Goal: Complete application form

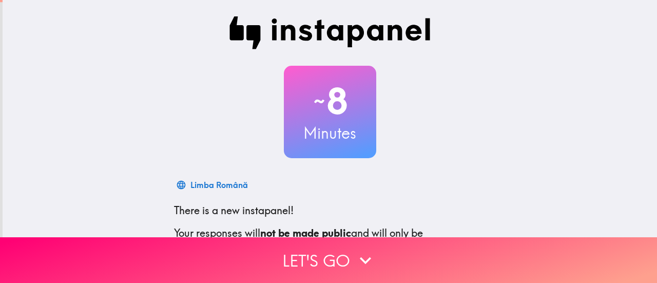
click at [314, 185] on div "Limba Română" at bounding box center [330, 184] width 312 height 21
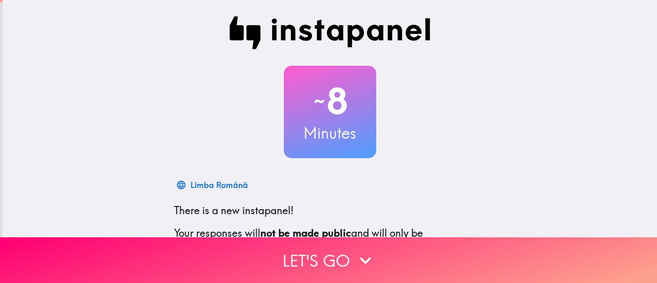
click at [314, 185] on div "Limba Română" at bounding box center [330, 184] width 312 height 21
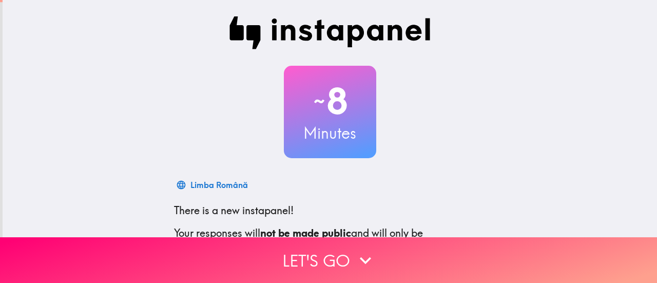
click at [314, 185] on div "Limba Română" at bounding box center [330, 184] width 312 height 21
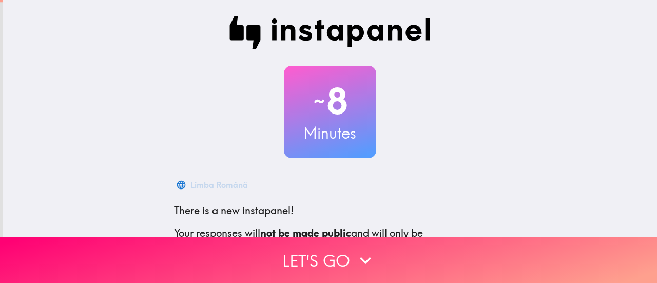
click at [314, 185] on div "Limba Română" at bounding box center [330, 184] width 312 height 21
drag, startPoint x: 0, startPoint y: 0, endPoint x: 299, endPoint y: 186, distance: 351.8
click at [299, 186] on div "Čeština" at bounding box center [330, 184] width 312 height 21
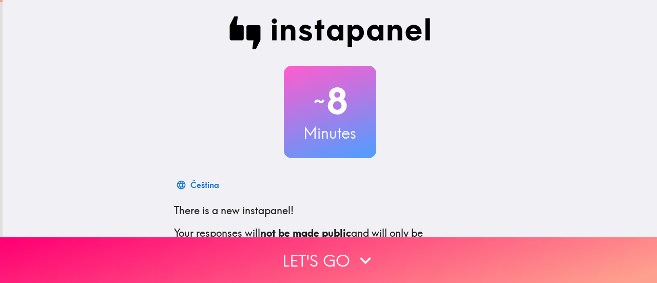
click at [299, 186] on div "Čeština" at bounding box center [330, 184] width 312 height 21
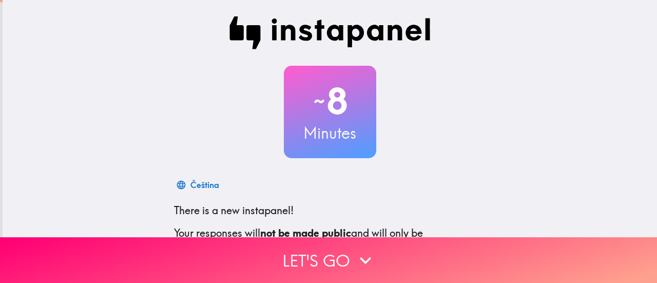
click at [299, 186] on div "Čeština" at bounding box center [330, 184] width 312 height 21
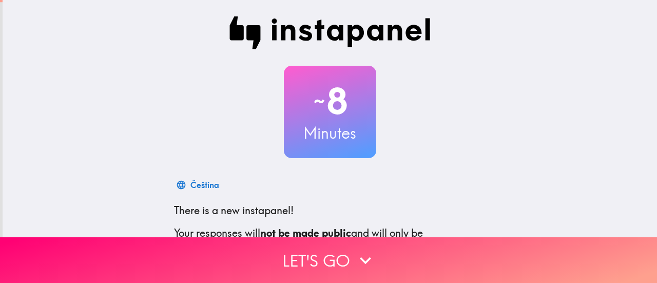
click at [299, 186] on div "Čeština" at bounding box center [330, 184] width 312 height 21
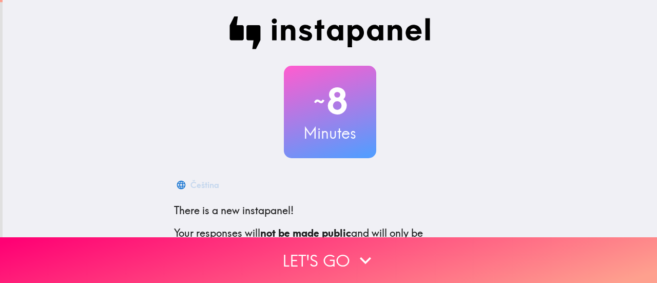
click at [299, 186] on div "Čeština" at bounding box center [330, 184] width 312 height 21
drag, startPoint x: 299, startPoint y: 186, endPoint x: 656, endPoint y: 300, distance: 375.1
click at [656, 0] on html "~ 8 Minutes Ελληνικά There is a new instapanel! Your responses will not be made…" at bounding box center [328, 0] width 657 height 0
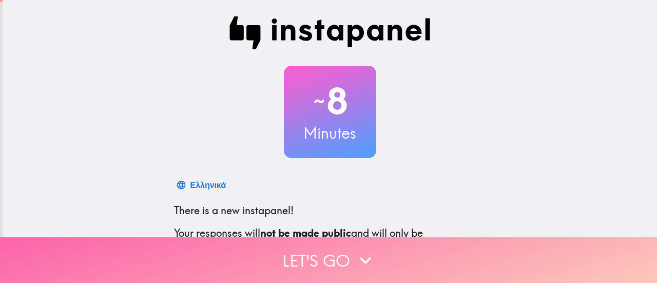
click at [562, 247] on button "Let's go" at bounding box center [328, 260] width 657 height 46
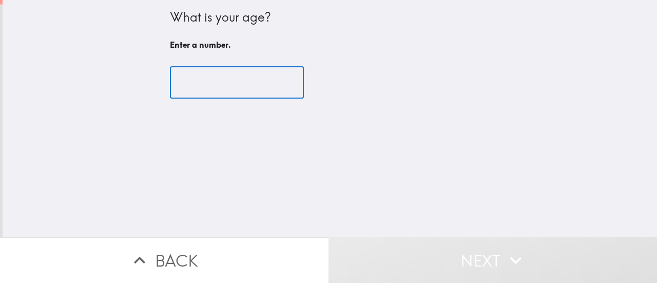
click at [193, 86] on input "number" at bounding box center [237, 83] width 134 height 32
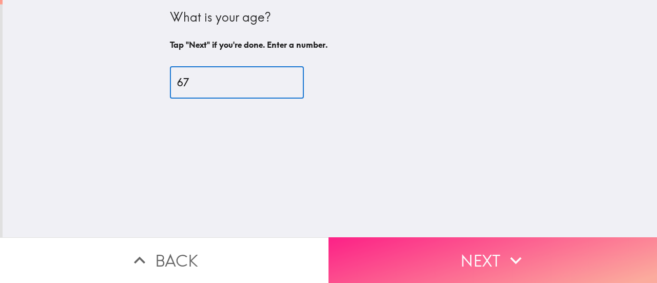
type input "67"
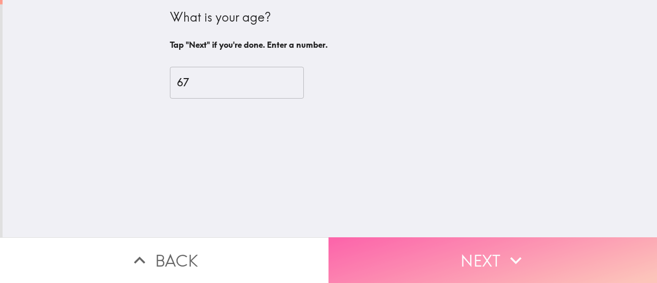
click at [492, 258] on button "Next" at bounding box center [492, 260] width 328 height 46
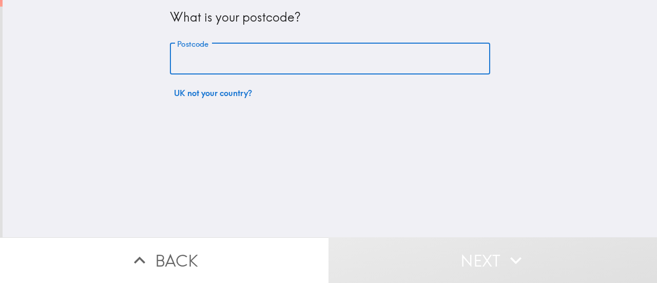
click at [187, 51] on input "Postcode" at bounding box center [330, 59] width 320 height 32
type input "BT49 9QE"
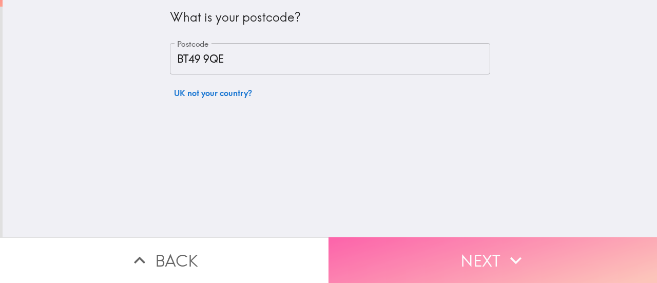
click at [491, 263] on button "Next" at bounding box center [492, 260] width 328 height 46
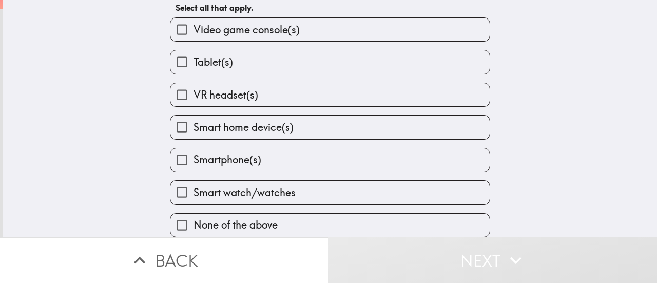
scroll to position [46, 0]
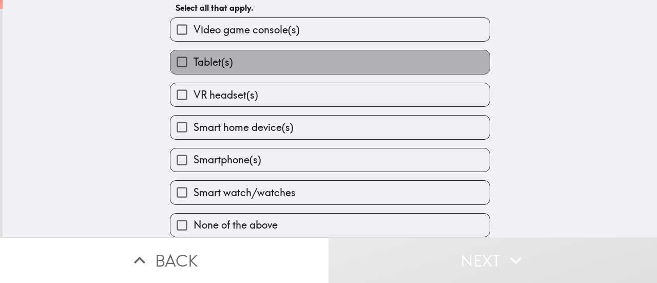
click at [448, 54] on label "Tablet(s)" at bounding box center [329, 61] width 319 height 23
click at [193, 54] on input "Tablet(s)" at bounding box center [181, 61] width 23 height 23
checkbox input "true"
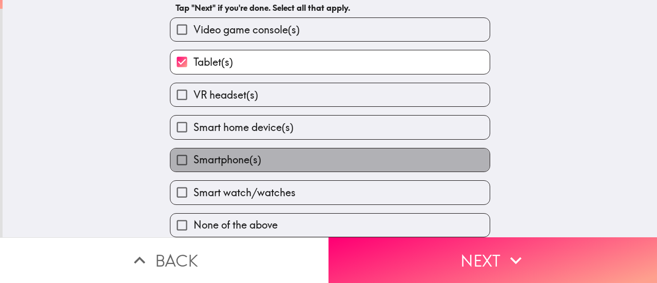
click at [444, 160] on label "Smartphone(s)" at bounding box center [329, 159] width 319 height 23
click at [193, 160] on input "Smartphone(s)" at bounding box center [181, 159] width 23 height 23
checkbox input "true"
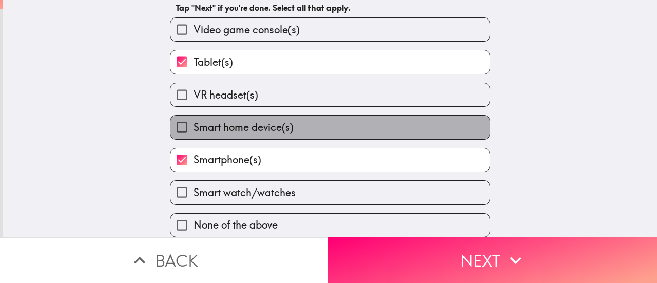
click at [454, 115] on label "Smart home device(s)" at bounding box center [329, 126] width 319 height 23
click at [193, 115] on input "Smart home device(s)" at bounding box center [181, 126] width 23 height 23
checkbox input "true"
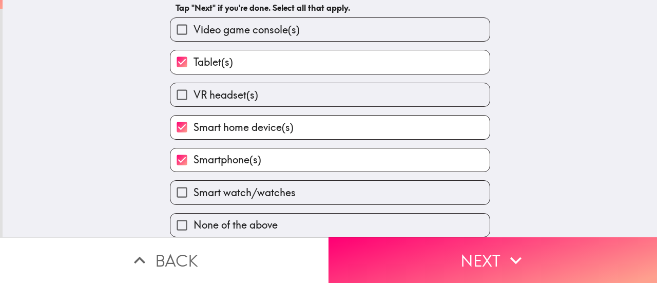
scroll to position [47, 0]
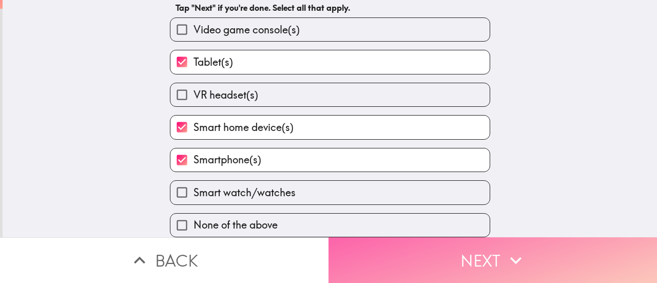
click at [544, 251] on button "Next" at bounding box center [492, 260] width 328 height 46
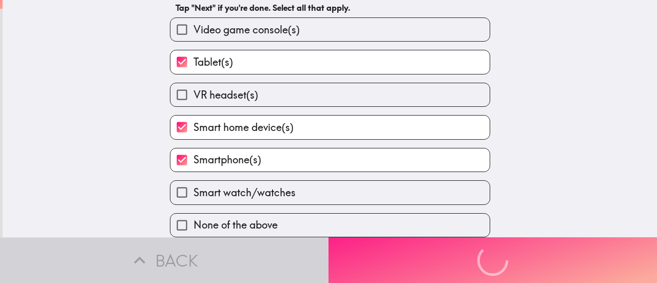
scroll to position [0, 0]
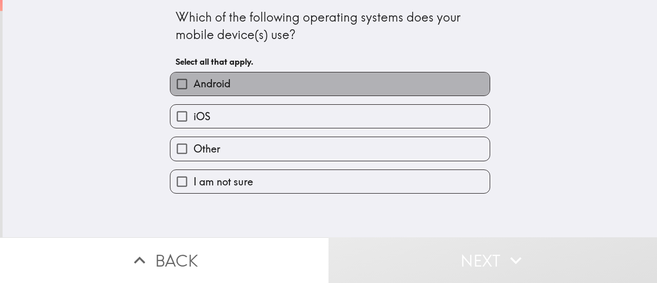
click at [426, 81] on label "Android" at bounding box center [329, 83] width 319 height 23
click at [193, 81] on input "Android" at bounding box center [181, 83] width 23 height 23
checkbox input "true"
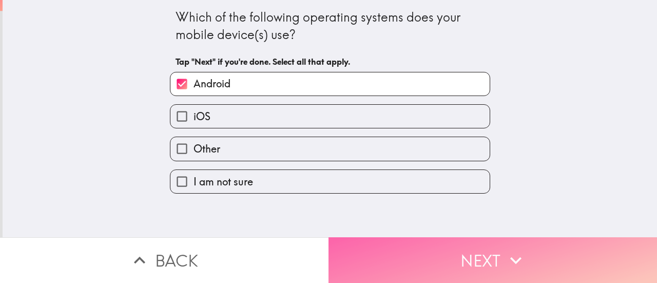
click at [496, 251] on button "Next" at bounding box center [492, 260] width 328 height 46
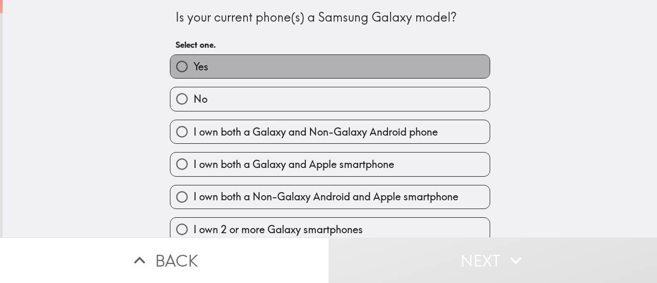
click at [393, 74] on label "Yes" at bounding box center [329, 66] width 319 height 23
click at [193, 74] on input "Yes" at bounding box center [181, 66] width 23 height 23
radio input "true"
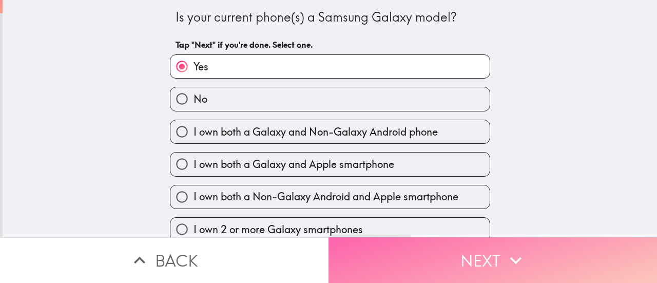
click at [478, 248] on button "Next" at bounding box center [492, 260] width 328 height 46
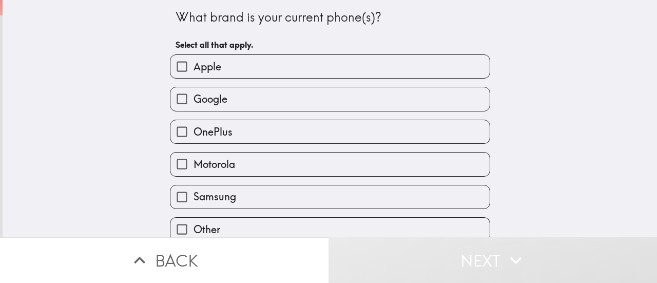
scroll to position [14, 0]
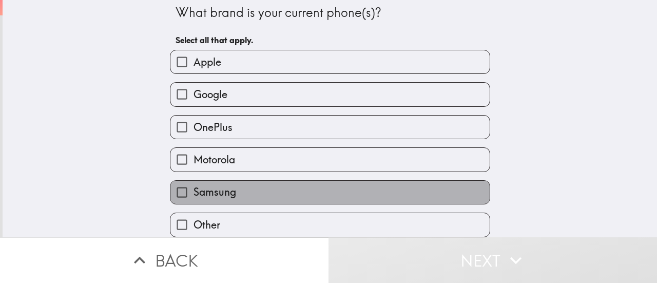
click at [443, 181] on label "Samsung" at bounding box center [329, 192] width 319 height 23
click at [193, 181] on input "Samsung" at bounding box center [181, 192] width 23 height 23
checkbox input "true"
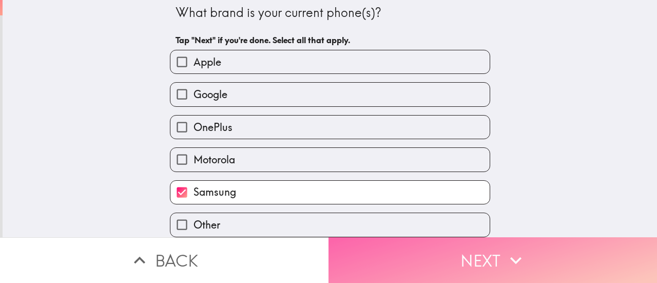
click at [472, 253] on button "Next" at bounding box center [492, 260] width 328 height 46
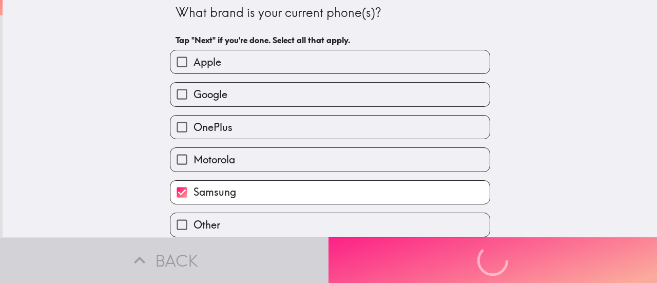
scroll to position [0, 0]
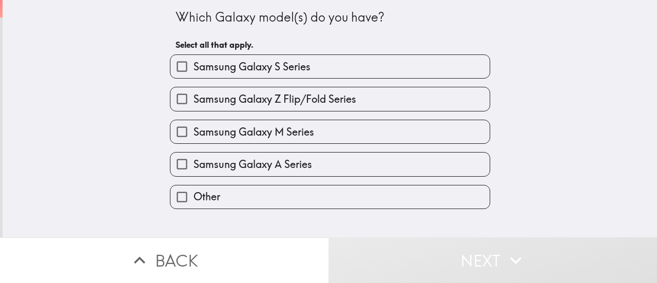
click at [391, 53] on div "Samsung Galaxy S Series" at bounding box center [326, 62] width 328 height 32
click at [398, 65] on label "Samsung Galaxy S Series" at bounding box center [329, 66] width 319 height 23
click at [193, 65] on input "Samsung Galaxy S Series" at bounding box center [181, 66] width 23 height 23
checkbox input "true"
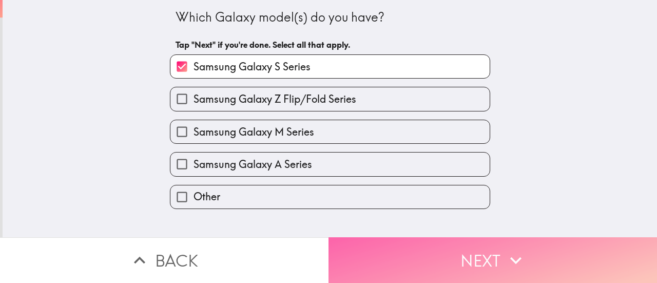
click at [473, 256] on button "Next" at bounding box center [492, 260] width 328 height 46
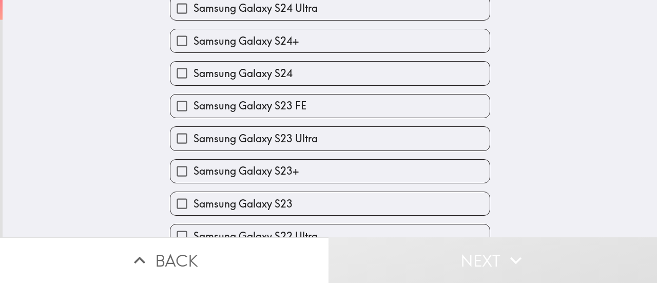
scroll to position [256, 0]
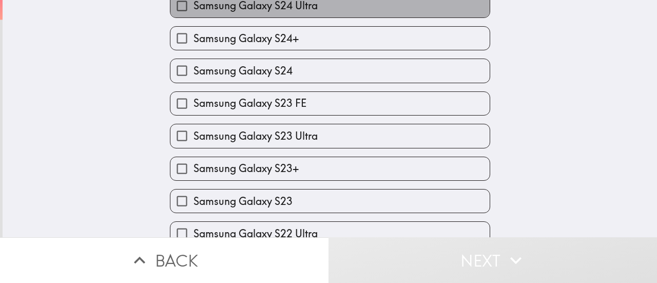
click at [415, 14] on label "Samsung Galaxy S24 Ultra" at bounding box center [329, 5] width 319 height 23
click at [193, 14] on input "Samsung Galaxy S24 Ultra" at bounding box center [181, 5] width 23 height 23
checkbox input "true"
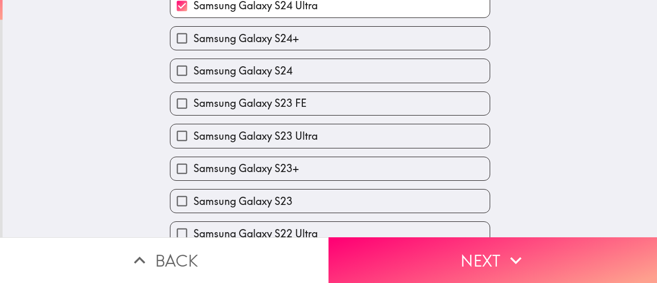
scroll to position [252, 0]
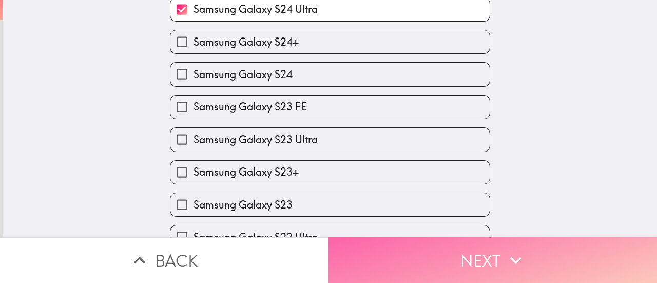
click at [517, 249] on icon "button" at bounding box center [515, 260] width 23 height 23
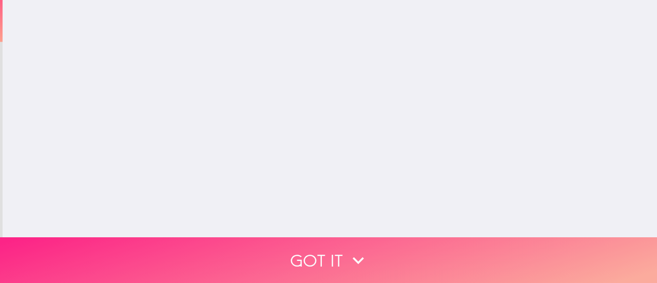
scroll to position [0, 0]
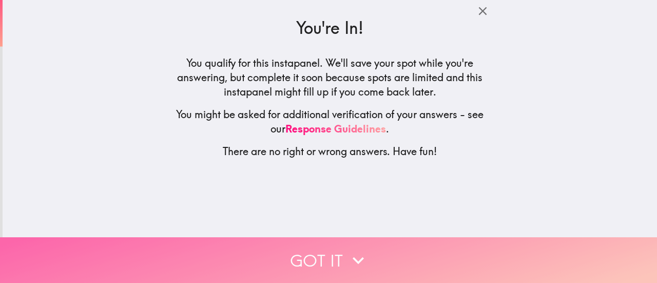
click at [328, 256] on button "Got it" at bounding box center [328, 260] width 657 height 46
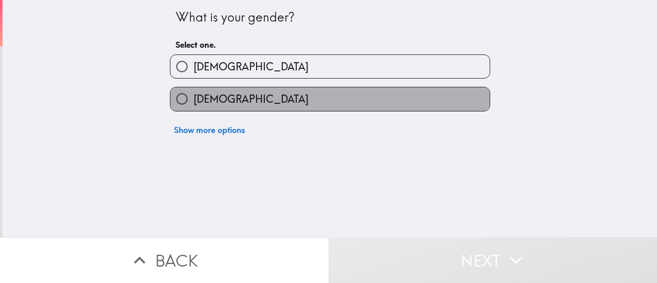
click at [330, 104] on label "[DEMOGRAPHIC_DATA]" at bounding box center [329, 98] width 319 height 23
click at [193, 104] on input "[DEMOGRAPHIC_DATA]" at bounding box center [181, 98] width 23 height 23
radio input "true"
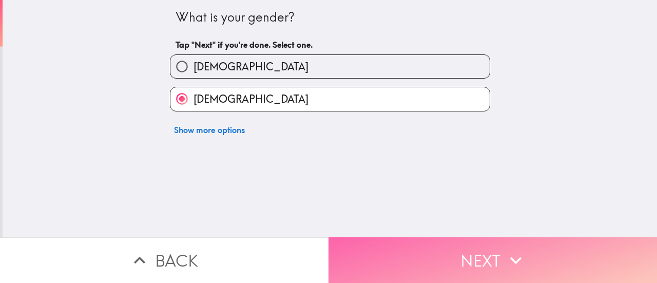
click at [462, 239] on button "Next" at bounding box center [492, 260] width 328 height 46
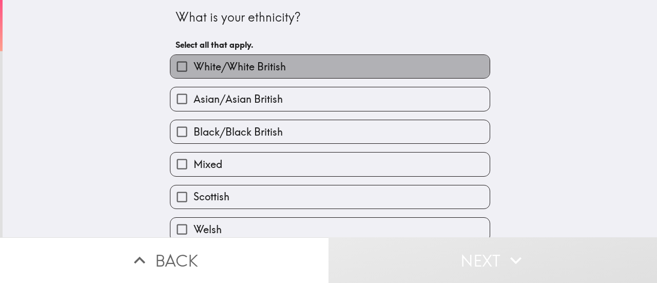
click at [402, 64] on label "White/White British" at bounding box center [329, 66] width 319 height 23
click at [193, 64] on input "White/White British" at bounding box center [181, 66] width 23 height 23
checkbox input "true"
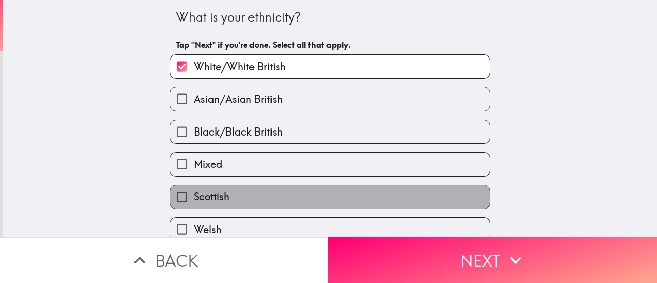
click at [350, 190] on label "Scottish" at bounding box center [329, 196] width 319 height 23
click at [193, 190] on input "Scottish" at bounding box center [181, 196] width 23 height 23
checkbox input "true"
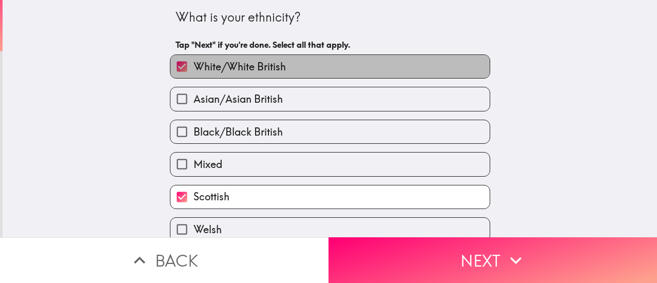
click at [322, 60] on label "White/White British" at bounding box center [329, 66] width 319 height 23
click at [193, 60] on input "White/White British" at bounding box center [181, 66] width 23 height 23
checkbox input "false"
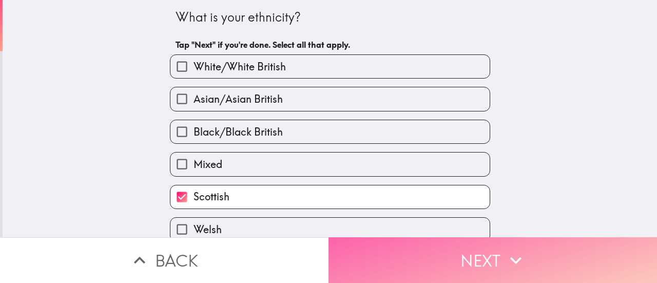
click at [466, 252] on button "Next" at bounding box center [492, 260] width 328 height 46
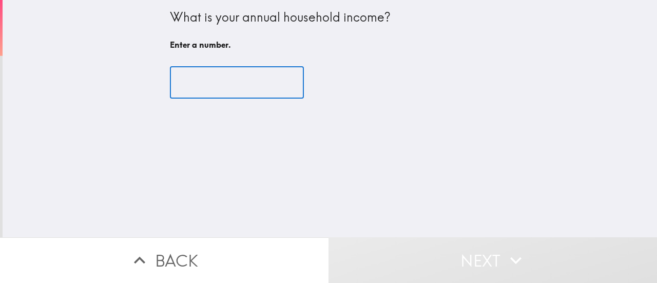
click at [216, 83] on input "number" at bounding box center [237, 83] width 134 height 32
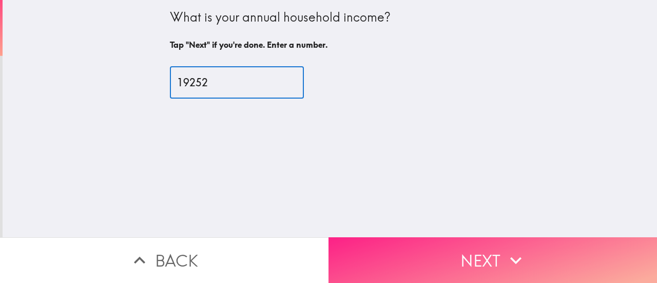
type input "19252"
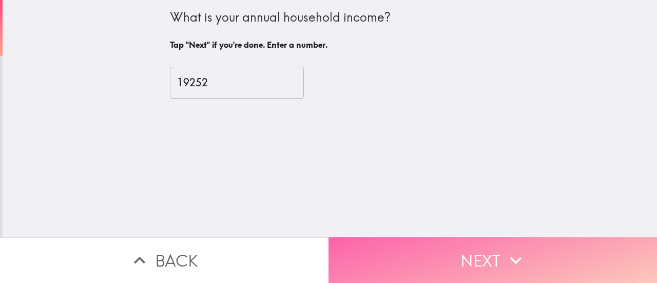
click at [436, 249] on button "Next" at bounding box center [492, 260] width 328 height 46
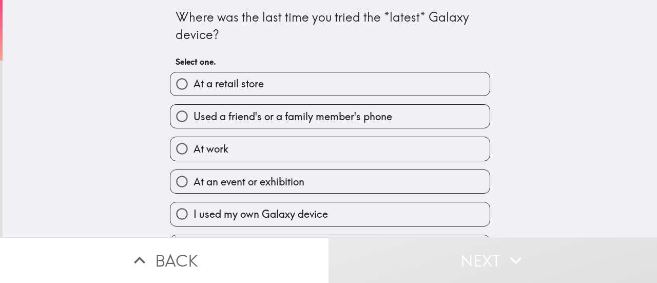
click at [437, 70] on div "At a retail store" at bounding box center [326, 80] width 328 height 32
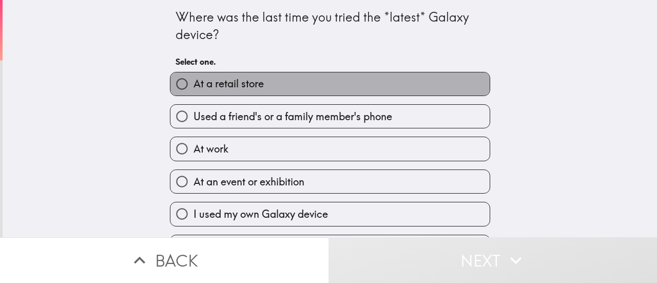
click at [405, 87] on label "At a retail store" at bounding box center [329, 83] width 319 height 23
click at [193, 87] on input "At a retail store" at bounding box center [181, 83] width 23 height 23
radio input "true"
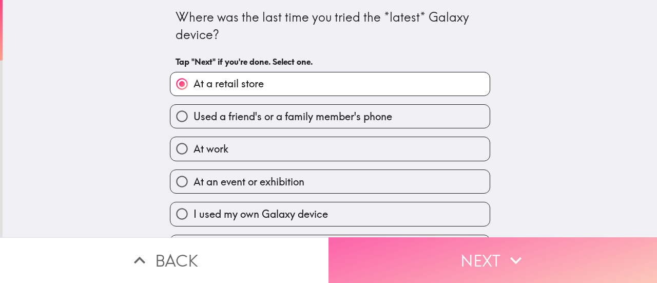
click at [482, 249] on button "Next" at bounding box center [492, 260] width 328 height 46
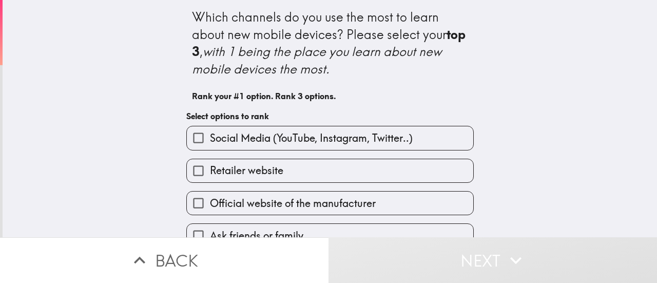
click at [631, 131] on div "Which channels do you use the most to learn about new mobile devices? Please se…" at bounding box center [330, 118] width 654 height 237
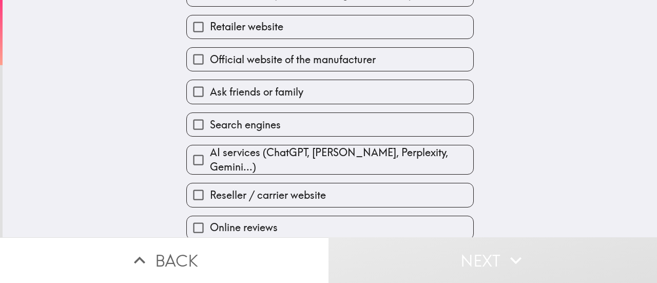
scroll to position [151, 0]
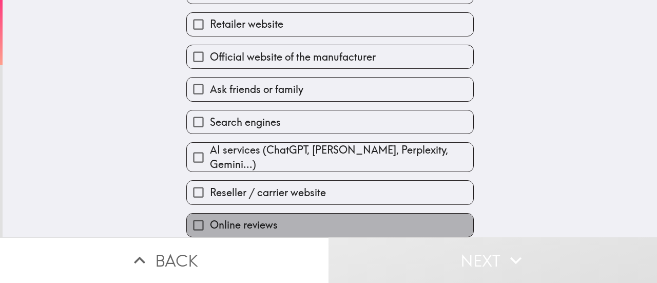
click at [331, 220] on label "Online reviews" at bounding box center [330, 224] width 286 height 23
click at [210, 220] on input "Online reviews" at bounding box center [198, 224] width 23 height 23
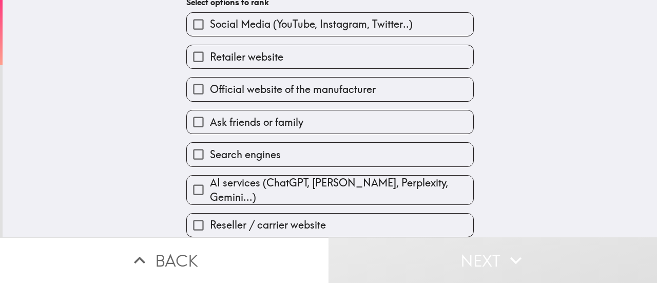
drag, startPoint x: 446, startPoint y: 270, endPoint x: 656, endPoint y: 100, distance: 269.9
click at [656, 100] on main "Which channels do you use the most to learn about new mobile devices? Please se…" at bounding box center [328, 141] width 657 height 283
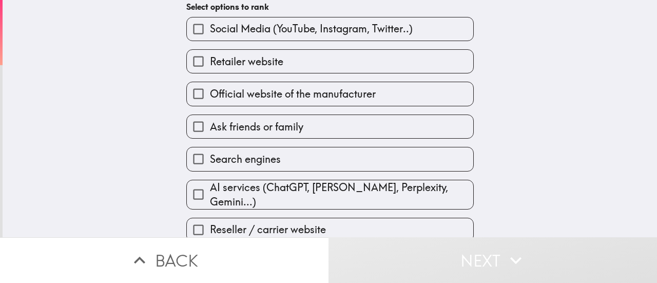
scroll to position [144, 0]
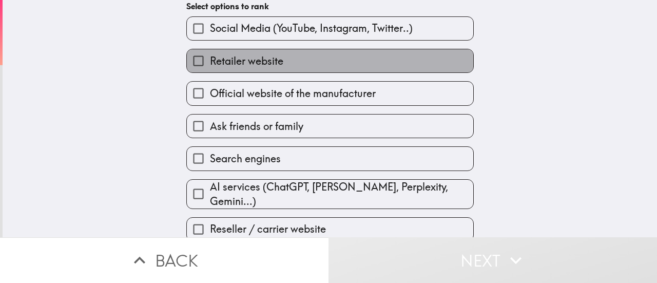
click at [437, 60] on label "Retailer website" at bounding box center [330, 60] width 286 height 23
click at [210, 60] on input "Retailer website" at bounding box center [198, 60] width 23 height 23
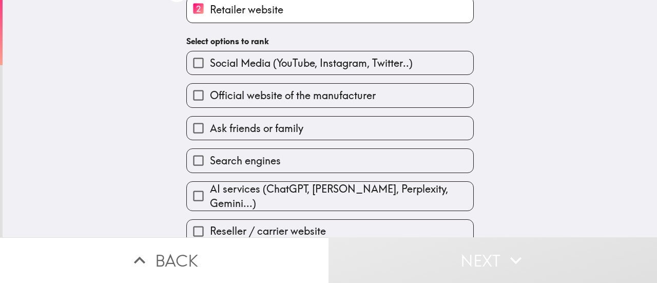
scroll to position [155, 0]
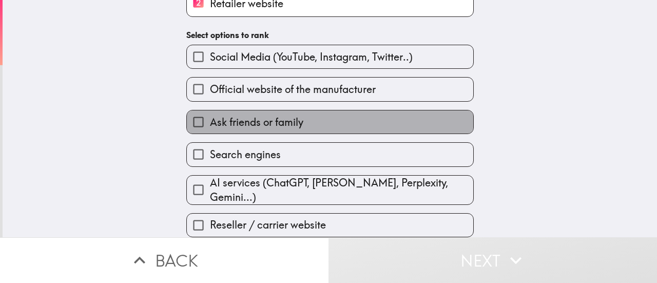
click at [426, 110] on label "Ask friends or family" at bounding box center [330, 121] width 286 height 23
click at [210, 110] on input "Ask friends or family" at bounding box center [198, 121] width 23 height 23
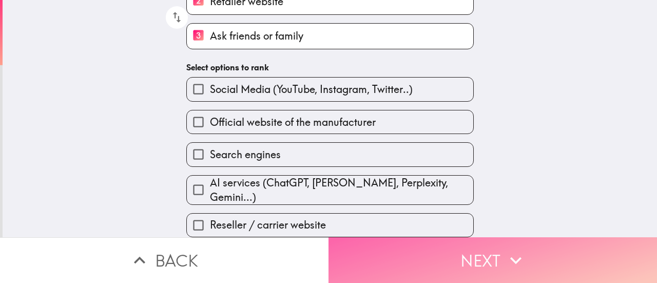
click at [477, 251] on button "Next" at bounding box center [492, 260] width 328 height 46
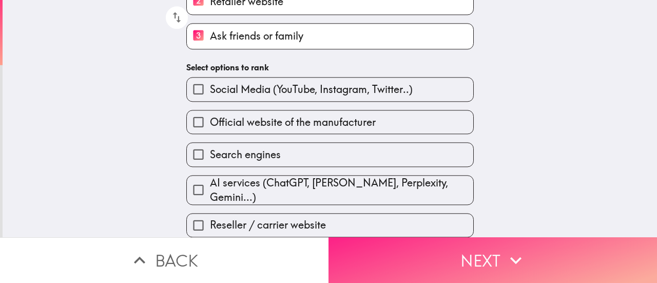
scroll to position [0, 0]
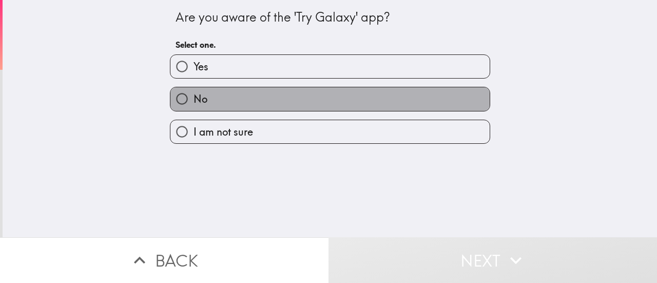
click at [436, 98] on label "No" at bounding box center [329, 98] width 319 height 23
click at [193, 98] on input "No" at bounding box center [181, 98] width 23 height 23
radio input "true"
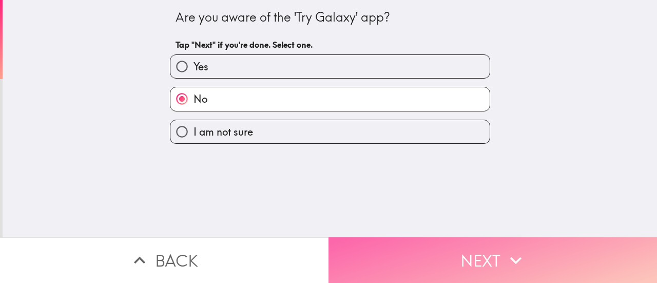
click at [489, 248] on button "Next" at bounding box center [492, 260] width 328 height 46
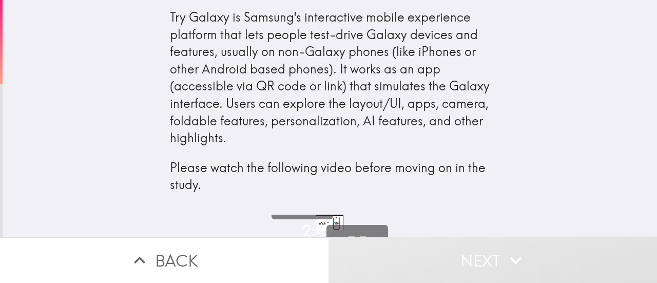
click at [636, 184] on div "Try Galaxy is Samsung's interactive mobile experience platform that lets people…" at bounding box center [330, 107] width 654 height 214
click at [304, 216] on button "Play" at bounding box center [302, 188] width 62 height 62
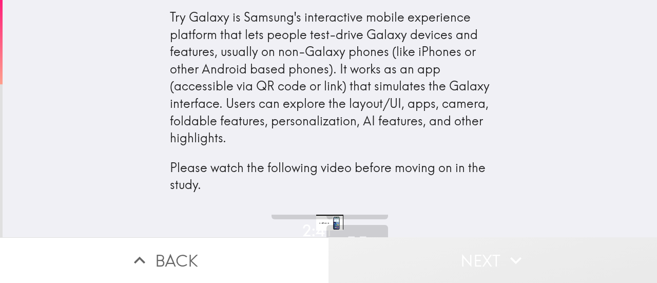
click at [494, 270] on button "Next" at bounding box center [492, 260] width 328 height 46
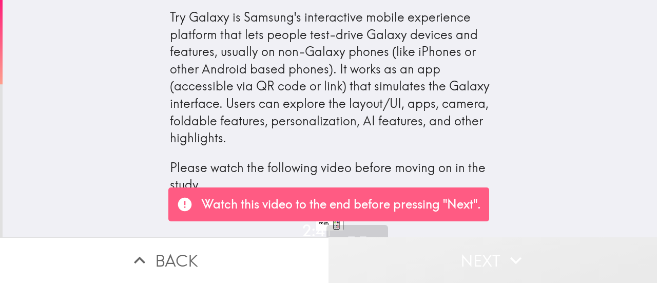
click at [475, 262] on button "Next" at bounding box center [492, 260] width 328 height 46
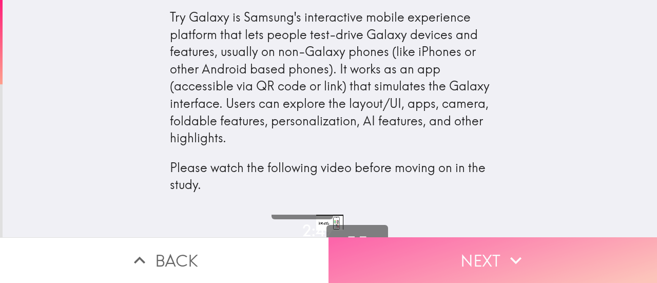
click at [481, 249] on button "Next" at bounding box center [492, 260] width 328 height 46
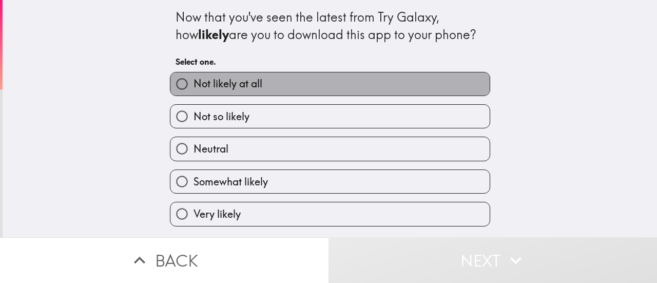
click at [361, 77] on label "Not likely at all" at bounding box center [329, 83] width 319 height 23
click at [193, 77] on input "Not likely at all" at bounding box center [181, 83] width 23 height 23
radio input "true"
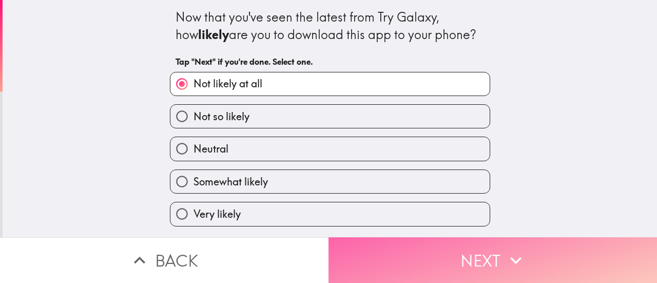
click at [480, 247] on button "Next" at bounding box center [492, 260] width 328 height 46
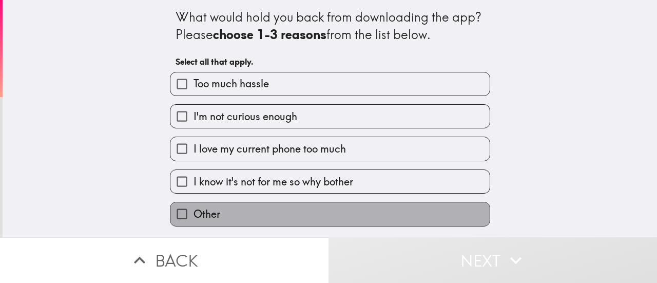
click at [438, 219] on label "Other" at bounding box center [329, 213] width 319 height 23
click at [193, 219] on input "Other" at bounding box center [181, 213] width 23 height 23
checkbox input "true"
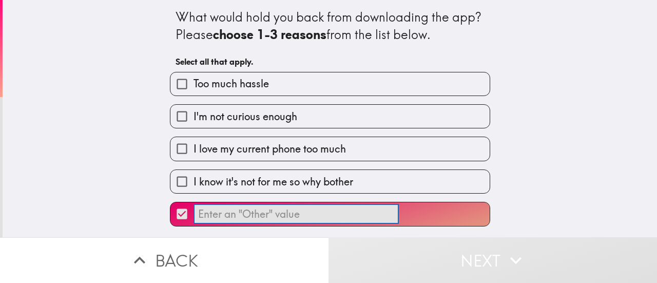
click at [261, 218] on input "​" at bounding box center [295, 214] width 205 height 20
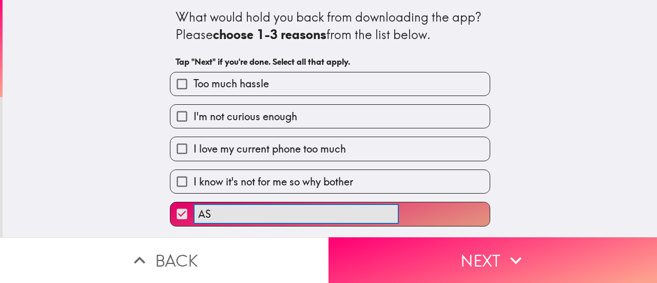
click at [170, 202] on button "AS ​" at bounding box center [329, 213] width 319 height 23
click at [170, 202] on button "AS I ​" at bounding box center [329, 213] width 319 height 23
click at [170, 202] on button "AS I ONLY ​" at bounding box center [329, 213] width 319 height 23
click at [170, 202] on button "AS I ONLY USE ​" at bounding box center [329, 213] width 319 height 23
click at [170, 202] on button "AS I ONLY USE GALAXY ​" at bounding box center [329, 213] width 319 height 23
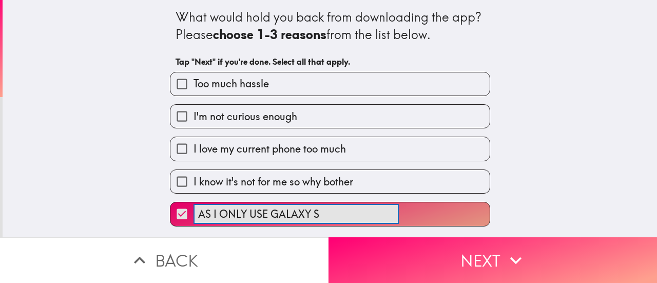
click at [170, 202] on button "AS I ONLY USE GALAXY S ​" at bounding box center [329, 213] width 319 height 23
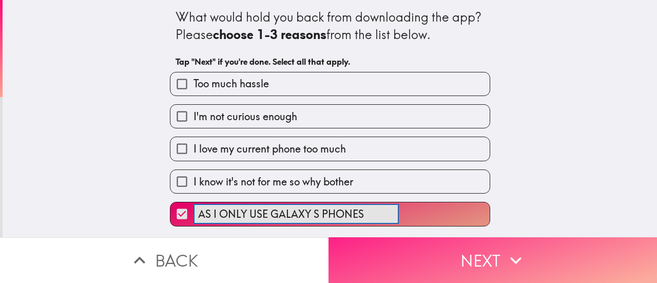
type input "AS I ONLY USE GALAXY S PHONES"
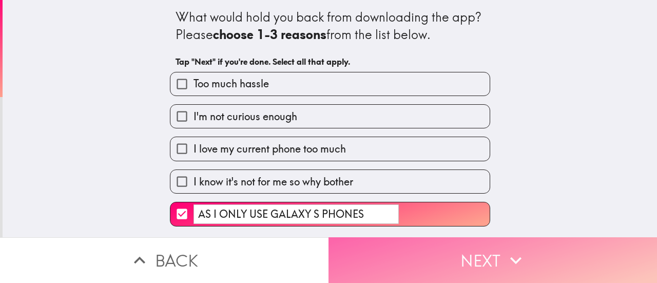
click at [448, 257] on button "Next" at bounding box center [492, 260] width 328 height 46
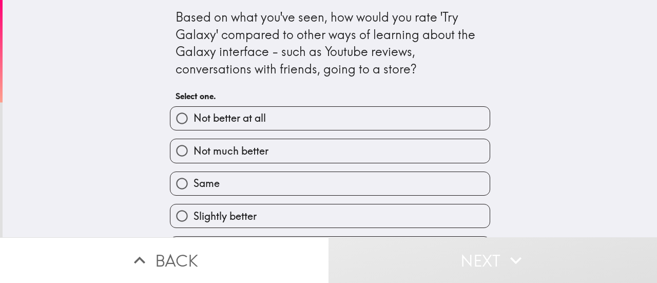
scroll to position [2, 0]
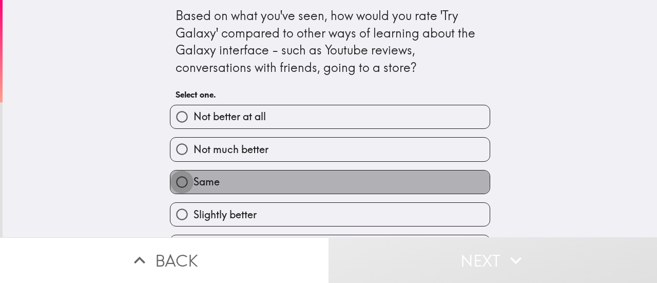
click at [172, 179] on input "Same" at bounding box center [181, 181] width 23 height 23
radio input "true"
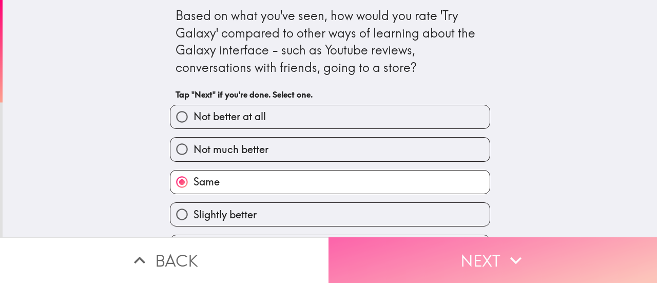
click at [431, 257] on button "Next" at bounding box center [492, 260] width 328 height 46
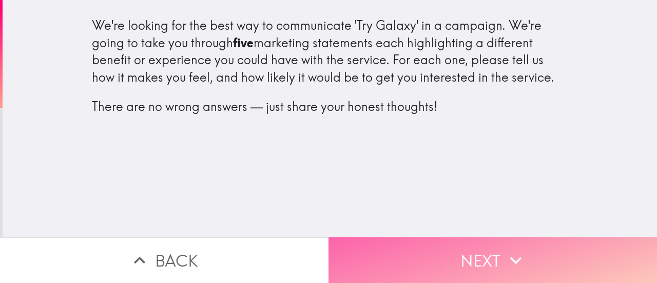
click at [431, 257] on button "Next" at bounding box center [492, 260] width 328 height 46
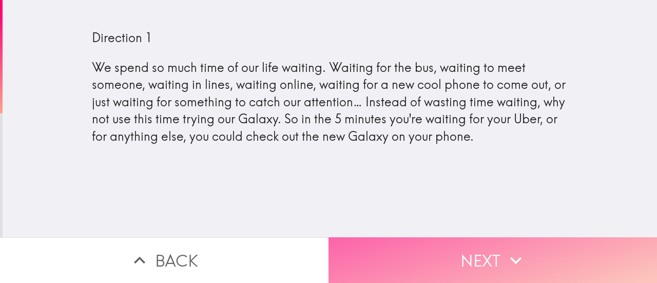
click at [431, 257] on button "Next" at bounding box center [492, 260] width 328 height 46
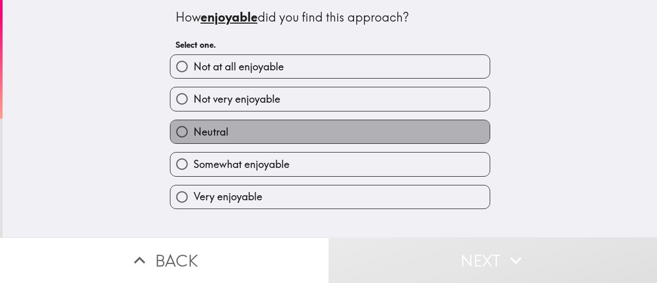
click at [430, 133] on label "Neutral" at bounding box center [329, 131] width 319 height 23
click at [193, 133] on input "Neutral" at bounding box center [181, 131] width 23 height 23
radio input "true"
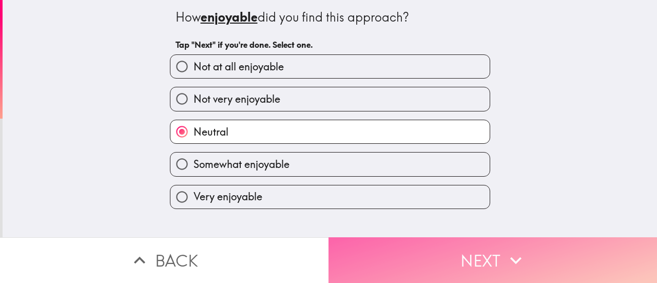
click at [453, 250] on button "Next" at bounding box center [492, 260] width 328 height 46
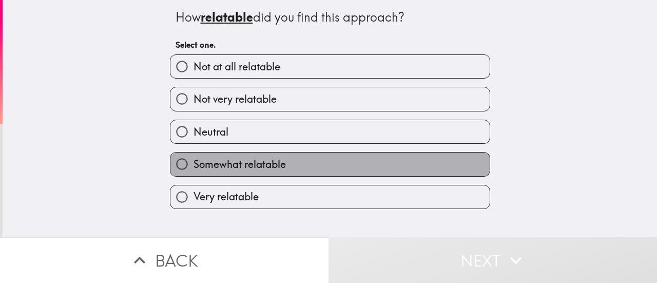
click at [447, 162] on label "Somewhat relatable" at bounding box center [329, 163] width 319 height 23
click at [193, 162] on input "Somewhat relatable" at bounding box center [181, 163] width 23 height 23
radio input "true"
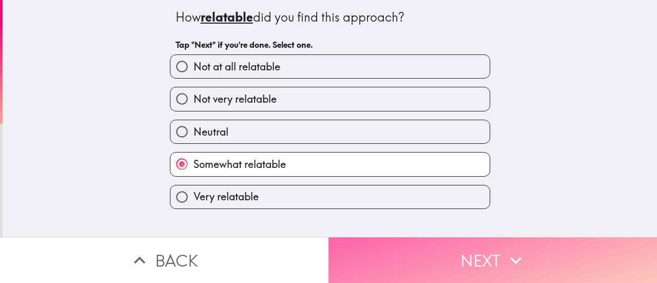
click at [468, 251] on button "Next" at bounding box center [492, 260] width 328 height 46
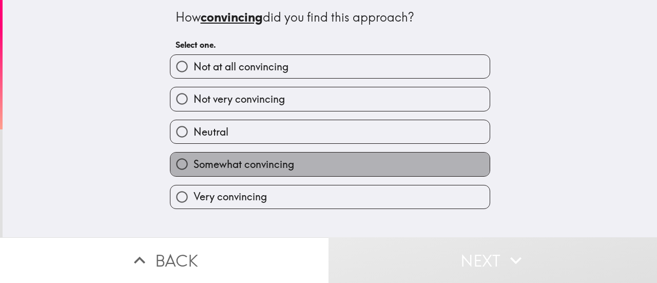
click at [425, 164] on label "Somewhat convincing" at bounding box center [329, 163] width 319 height 23
click at [193, 164] on input "Somewhat convincing" at bounding box center [181, 163] width 23 height 23
radio input "true"
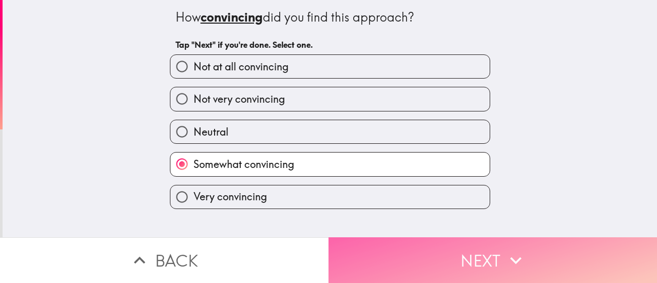
click at [454, 241] on button "Next" at bounding box center [492, 260] width 328 height 46
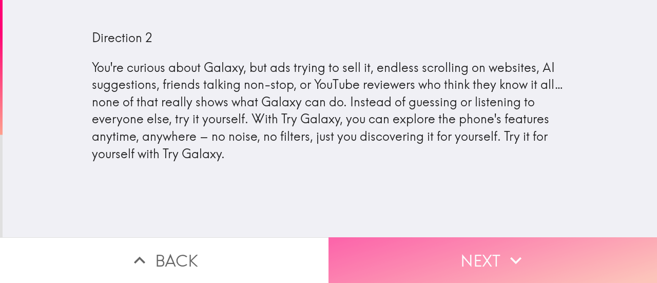
click at [447, 247] on button "Next" at bounding box center [492, 260] width 328 height 46
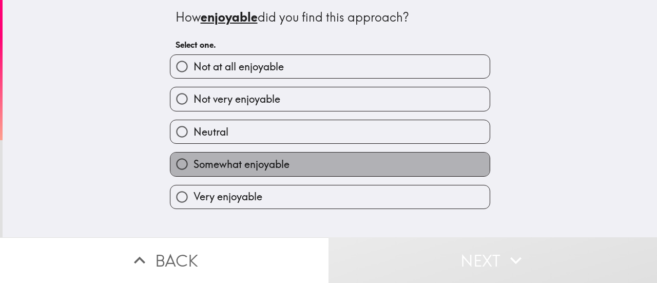
click at [386, 163] on label "Somewhat enjoyable" at bounding box center [329, 163] width 319 height 23
click at [193, 163] on input "Somewhat enjoyable" at bounding box center [181, 163] width 23 height 23
radio input "true"
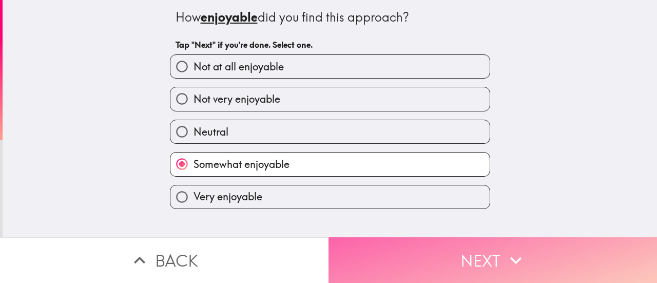
click at [434, 244] on button "Next" at bounding box center [492, 260] width 328 height 46
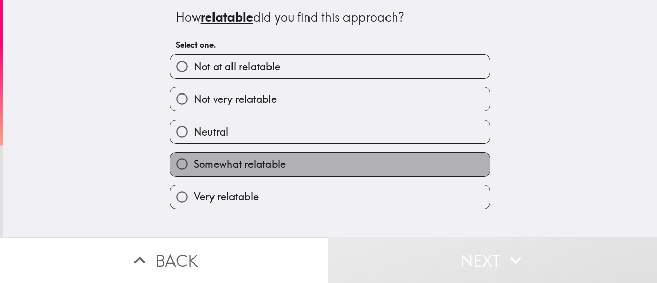
click at [395, 167] on label "Somewhat relatable" at bounding box center [329, 163] width 319 height 23
click at [193, 167] on input "Somewhat relatable" at bounding box center [181, 163] width 23 height 23
radio input "true"
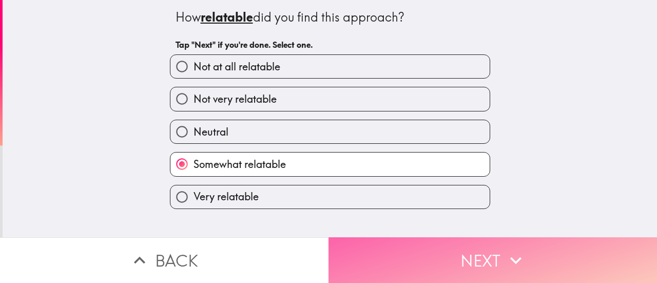
click at [439, 248] on button "Next" at bounding box center [492, 260] width 328 height 46
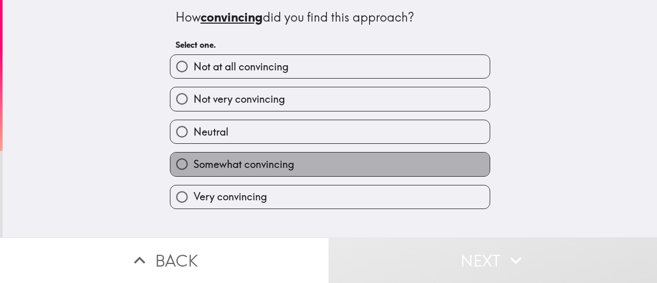
click at [379, 170] on label "Somewhat convincing" at bounding box center [329, 163] width 319 height 23
click at [193, 170] on input "Somewhat convincing" at bounding box center [181, 163] width 23 height 23
radio input "true"
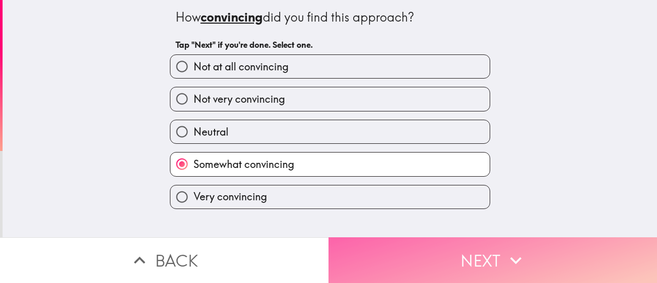
click at [420, 248] on button "Next" at bounding box center [492, 260] width 328 height 46
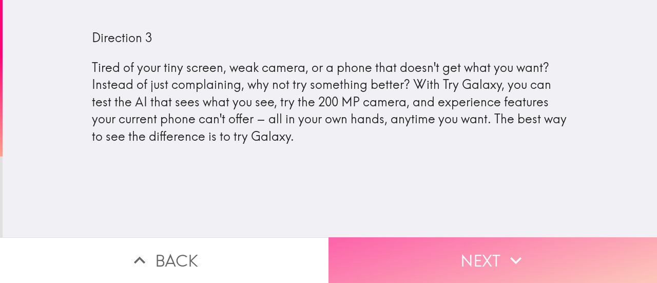
click at [455, 256] on button "Next" at bounding box center [492, 260] width 328 height 46
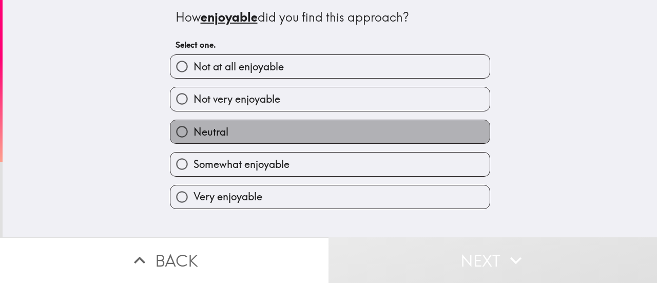
click at [425, 140] on label "Neutral" at bounding box center [329, 131] width 319 height 23
click at [193, 140] on input "Neutral" at bounding box center [181, 131] width 23 height 23
radio input "true"
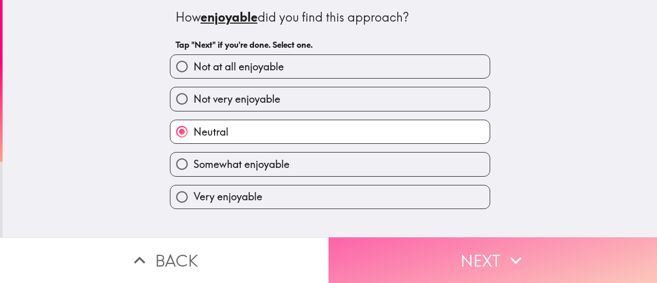
click at [435, 264] on button "Next" at bounding box center [492, 260] width 328 height 46
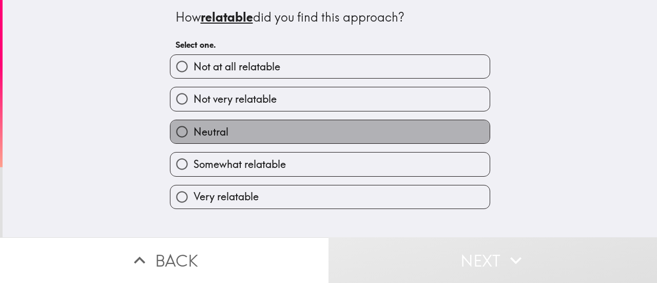
click at [411, 133] on label "Neutral" at bounding box center [329, 131] width 319 height 23
click at [193, 133] on input "Neutral" at bounding box center [181, 131] width 23 height 23
radio input "true"
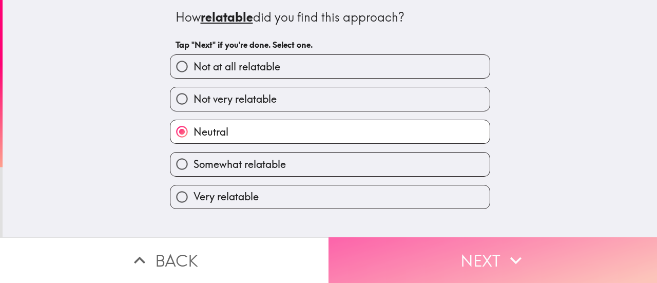
click at [429, 253] on button "Next" at bounding box center [492, 260] width 328 height 46
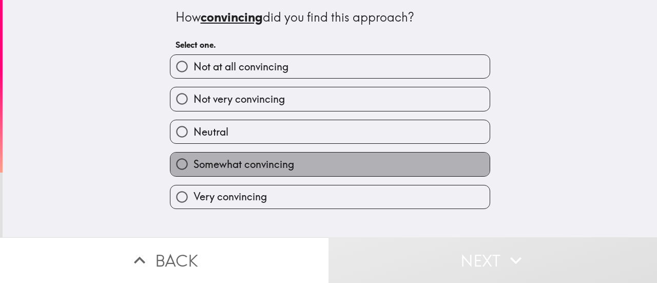
click at [404, 153] on label "Somewhat convincing" at bounding box center [329, 163] width 319 height 23
click at [193, 153] on input "Somewhat convincing" at bounding box center [181, 163] width 23 height 23
radio input "true"
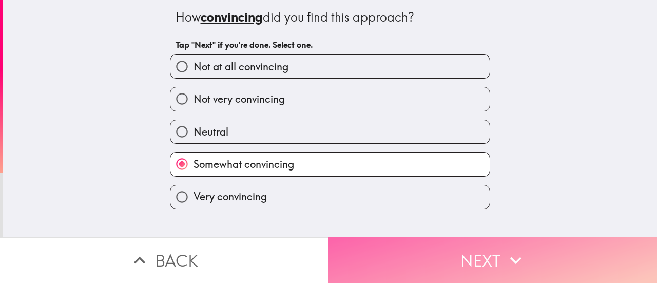
click at [431, 259] on button "Next" at bounding box center [492, 260] width 328 height 46
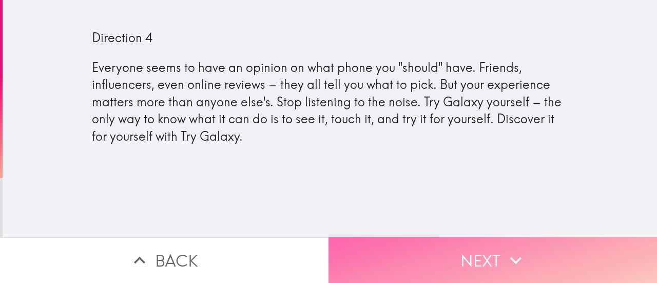
click at [449, 244] on button "Next" at bounding box center [492, 260] width 328 height 46
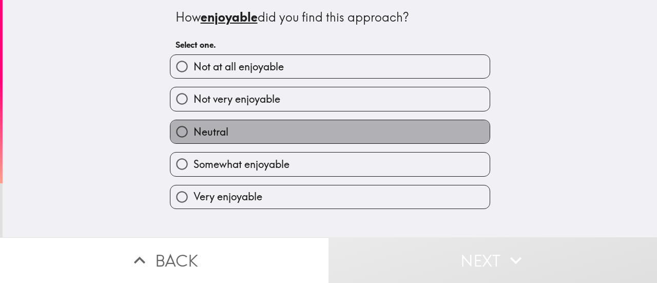
click at [343, 134] on label "Neutral" at bounding box center [329, 131] width 319 height 23
click at [193, 134] on input "Neutral" at bounding box center [181, 131] width 23 height 23
radio input "true"
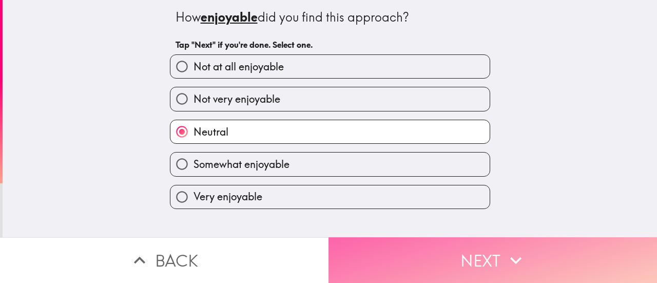
click at [439, 244] on button "Next" at bounding box center [492, 260] width 328 height 46
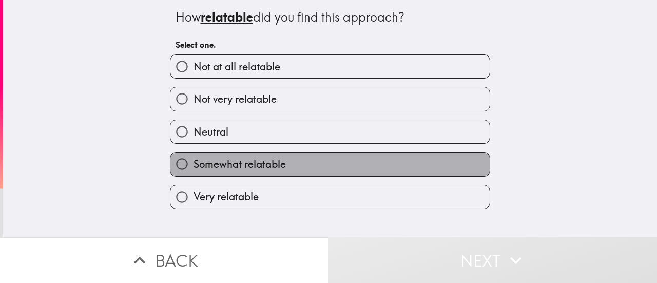
click at [368, 158] on label "Somewhat relatable" at bounding box center [329, 163] width 319 height 23
click at [193, 158] on input "Somewhat relatable" at bounding box center [181, 163] width 23 height 23
radio input "true"
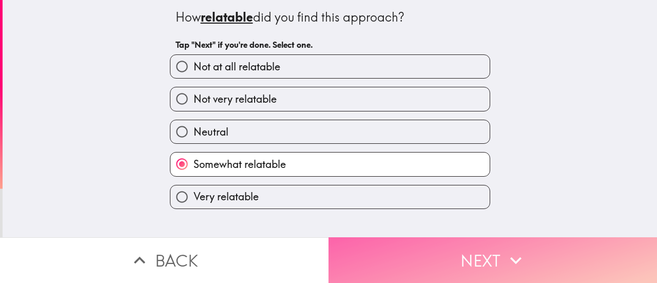
click at [431, 256] on button "Next" at bounding box center [492, 260] width 328 height 46
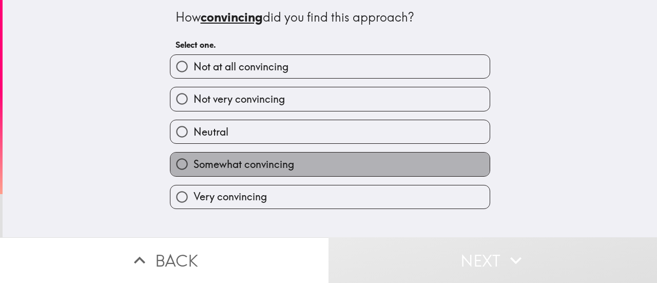
click at [342, 157] on label "Somewhat convincing" at bounding box center [329, 163] width 319 height 23
click at [193, 157] on input "Somewhat convincing" at bounding box center [181, 163] width 23 height 23
radio input "true"
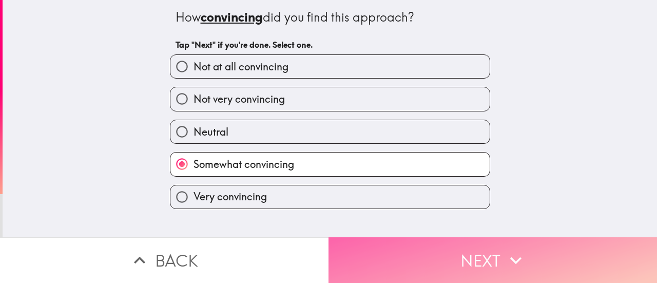
click at [409, 252] on button "Next" at bounding box center [492, 260] width 328 height 46
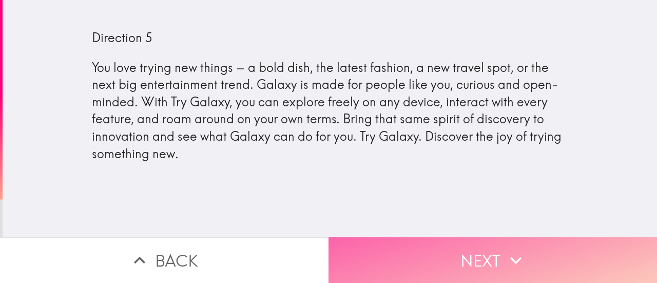
click at [409, 252] on button "Next" at bounding box center [492, 260] width 328 height 46
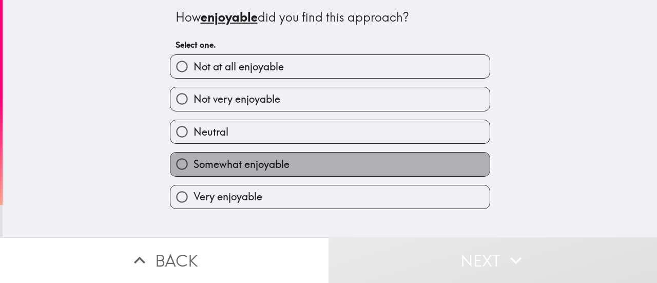
click at [333, 163] on label "Somewhat enjoyable" at bounding box center [329, 163] width 319 height 23
click at [193, 163] on input "Somewhat enjoyable" at bounding box center [181, 163] width 23 height 23
radio input "true"
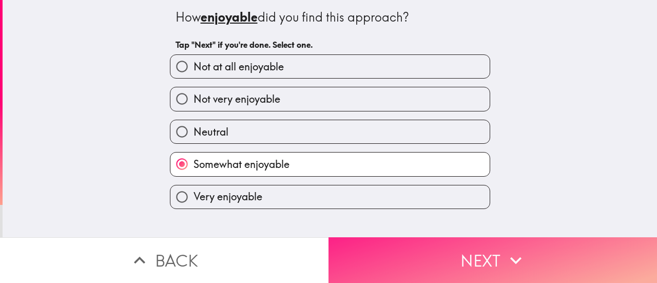
click at [439, 253] on button "Next" at bounding box center [492, 260] width 328 height 46
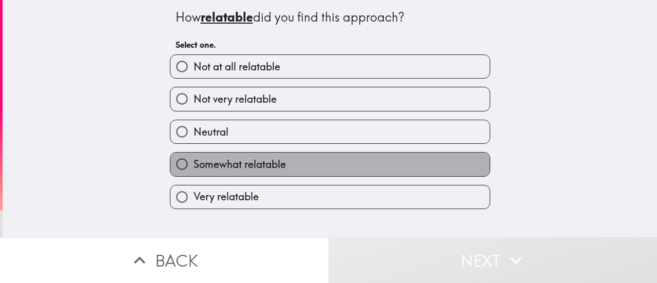
click at [356, 172] on label "Somewhat relatable" at bounding box center [329, 163] width 319 height 23
click at [193, 172] on input "Somewhat relatable" at bounding box center [181, 163] width 23 height 23
radio input "true"
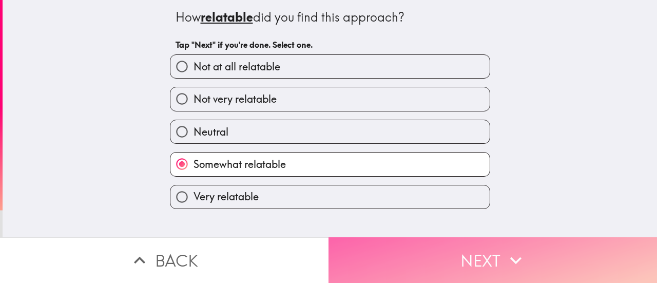
click at [428, 249] on button "Next" at bounding box center [492, 260] width 328 height 46
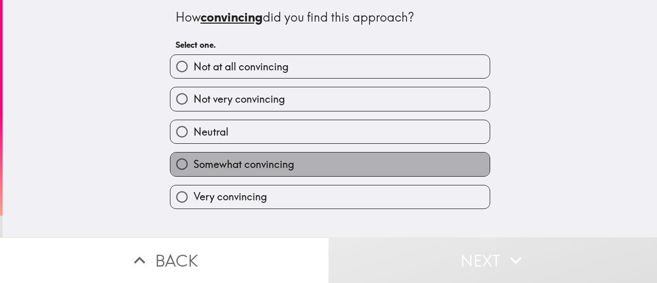
click at [358, 165] on label "Somewhat convincing" at bounding box center [329, 163] width 319 height 23
click at [193, 165] on input "Somewhat convincing" at bounding box center [181, 163] width 23 height 23
radio input "true"
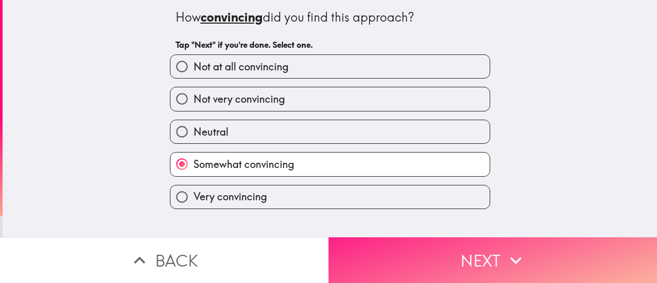
click at [441, 245] on button "Next" at bounding box center [492, 260] width 328 height 46
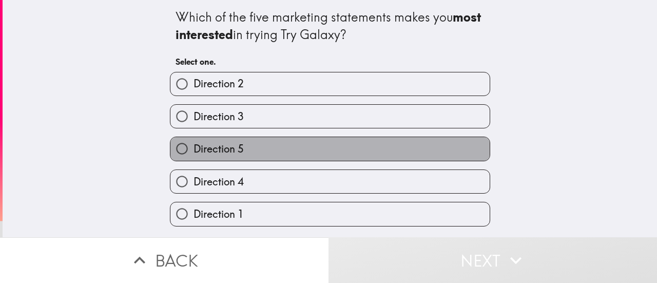
click at [446, 143] on label "Direction 5" at bounding box center [329, 148] width 319 height 23
click at [193, 143] on input "Direction 5" at bounding box center [181, 148] width 23 height 23
radio input "true"
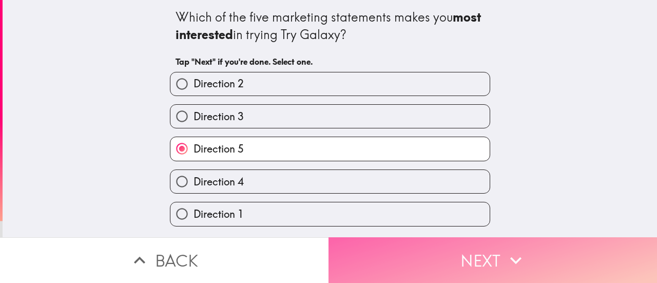
click at [482, 242] on button "Next" at bounding box center [492, 260] width 328 height 46
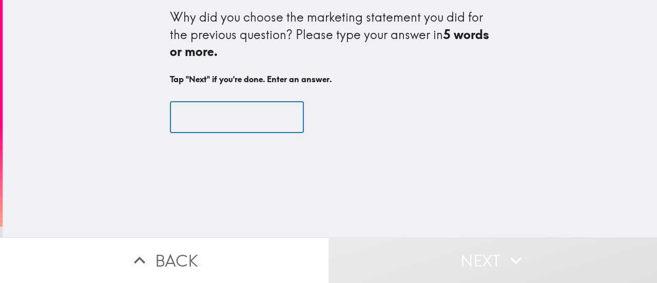
click at [195, 123] on input "text" at bounding box center [237, 117] width 134 height 32
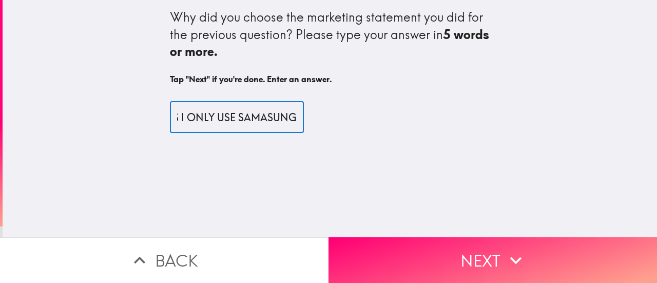
scroll to position [0, 66]
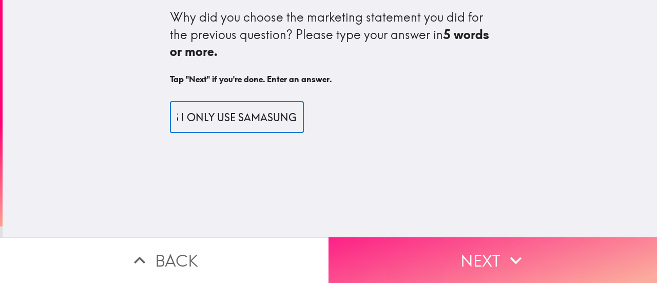
type input "JUST DID AS I ONLY USE SAMASUNG"
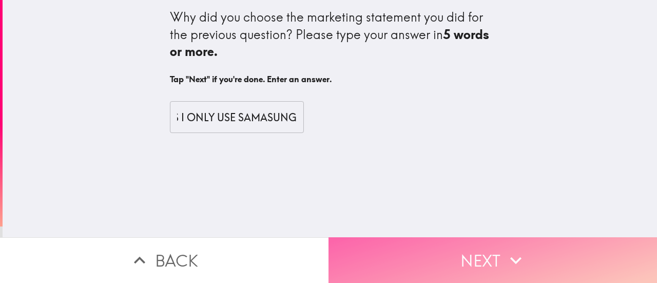
scroll to position [0, 0]
click at [460, 250] on button "Next" at bounding box center [492, 260] width 328 height 46
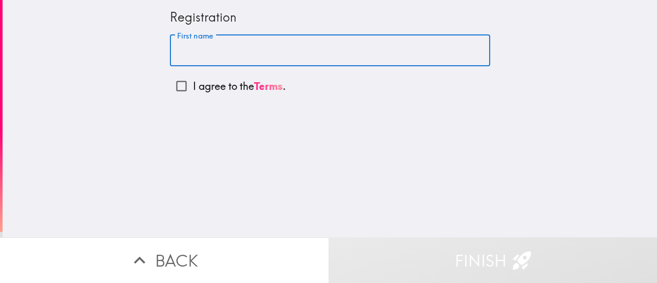
click at [210, 53] on input "First name" at bounding box center [330, 51] width 320 height 32
type input "[PERSON_NAME]"
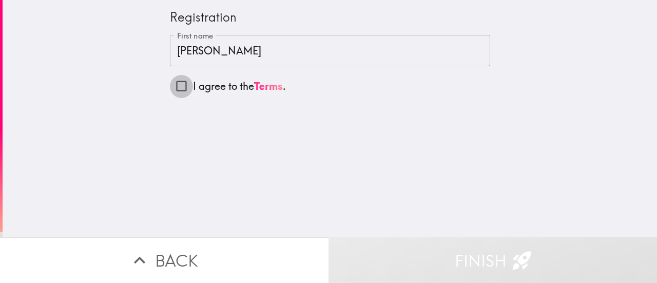
click at [172, 86] on input "I agree to the Terms ." at bounding box center [181, 85] width 23 height 23
checkbox input "true"
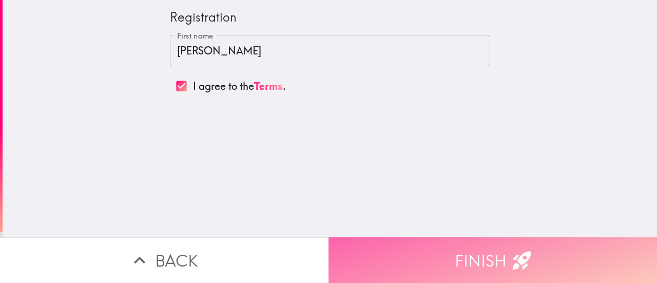
click at [451, 249] on button "Finish" at bounding box center [492, 260] width 328 height 46
